Goal: Book appointment/travel/reservation

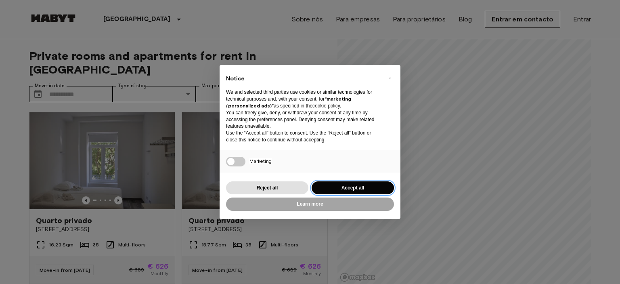
click at [353, 191] on button "Accept all" at bounding box center [353, 187] width 82 height 13
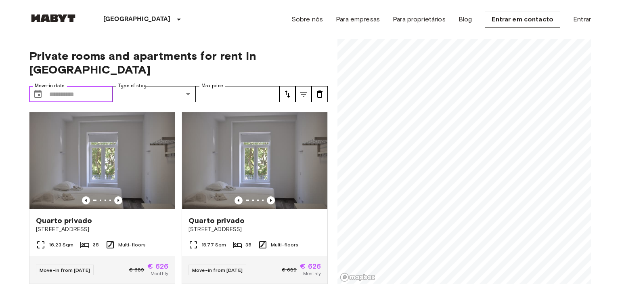
click at [88, 86] on input "Move-in date" at bounding box center [80, 94] width 63 height 16
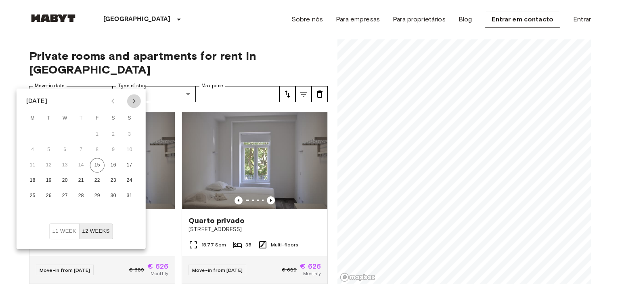
click at [131, 95] on button "Next month" at bounding box center [134, 101] width 14 height 14
click at [47, 134] on button "2" at bounding box center [49, 134] width 15 height 15
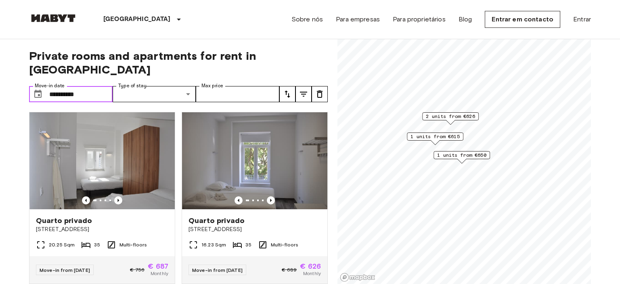
type input "**********"
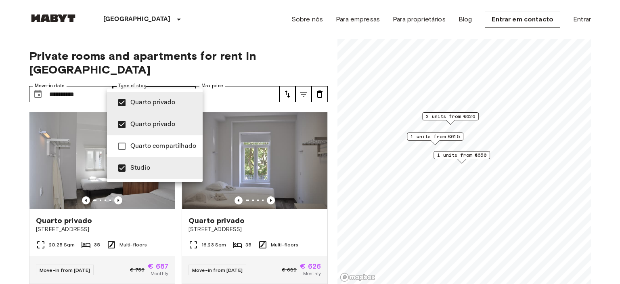
type input "**********"
click at [3, 159] on div at bounding box center [310, 142] width 620 height 284
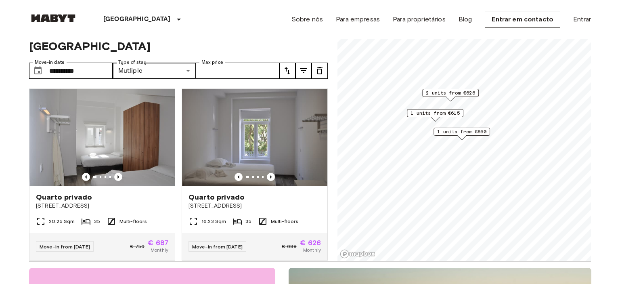
scroll to position [3, 0]
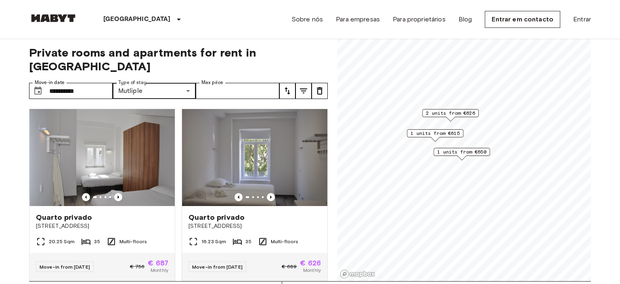
click at [435, 137] on div "Map marker" at bounding box center [435, 139] width 9 height 4
click at [436, 135] on span "1 units from €615" at bounding box center [435, 133] width 49 height 7
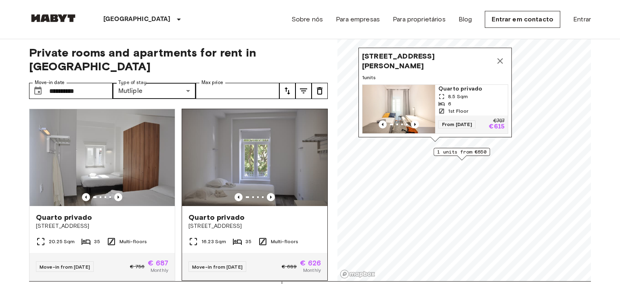
click at [224, 166] on img at bounding box center [254, 157] width 145 height 97
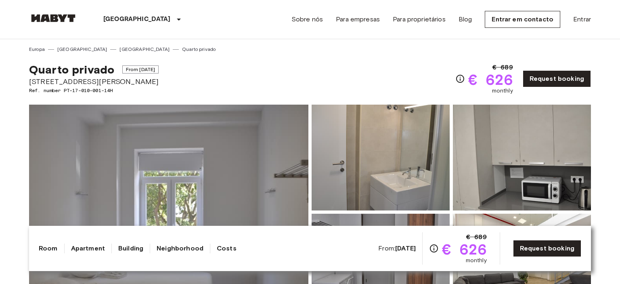
click at [243, 161] on img at bounding box center [168, 212] width 279 height 215
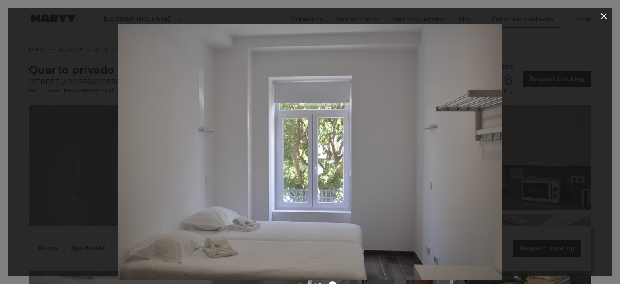
click at [445, 175] on img at bounding box center [310, 152] width 384 height 256
